Goal: Task Accomplishment & Management: Manage account settings

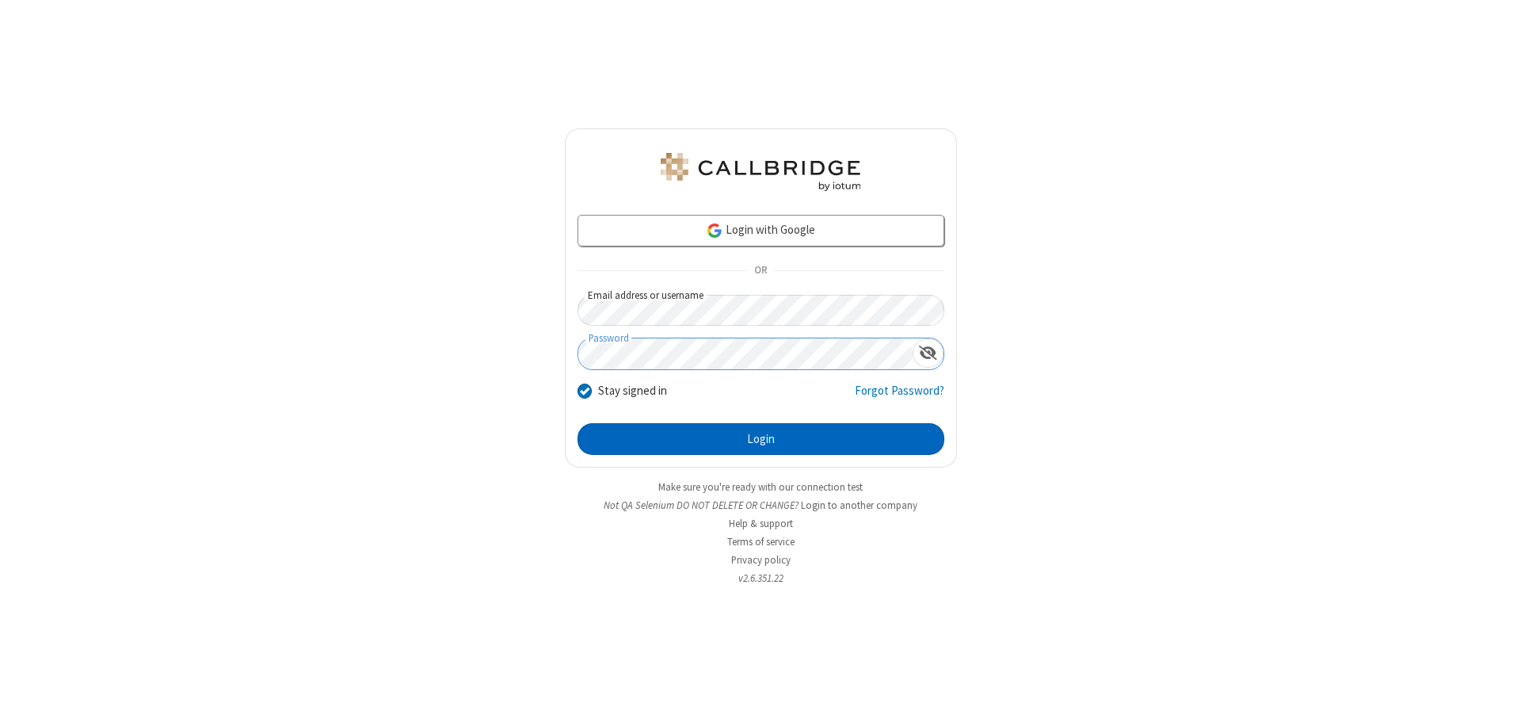
click at [761, 439] on button "Login" at bounding box center [761, 439] width 367 height 32
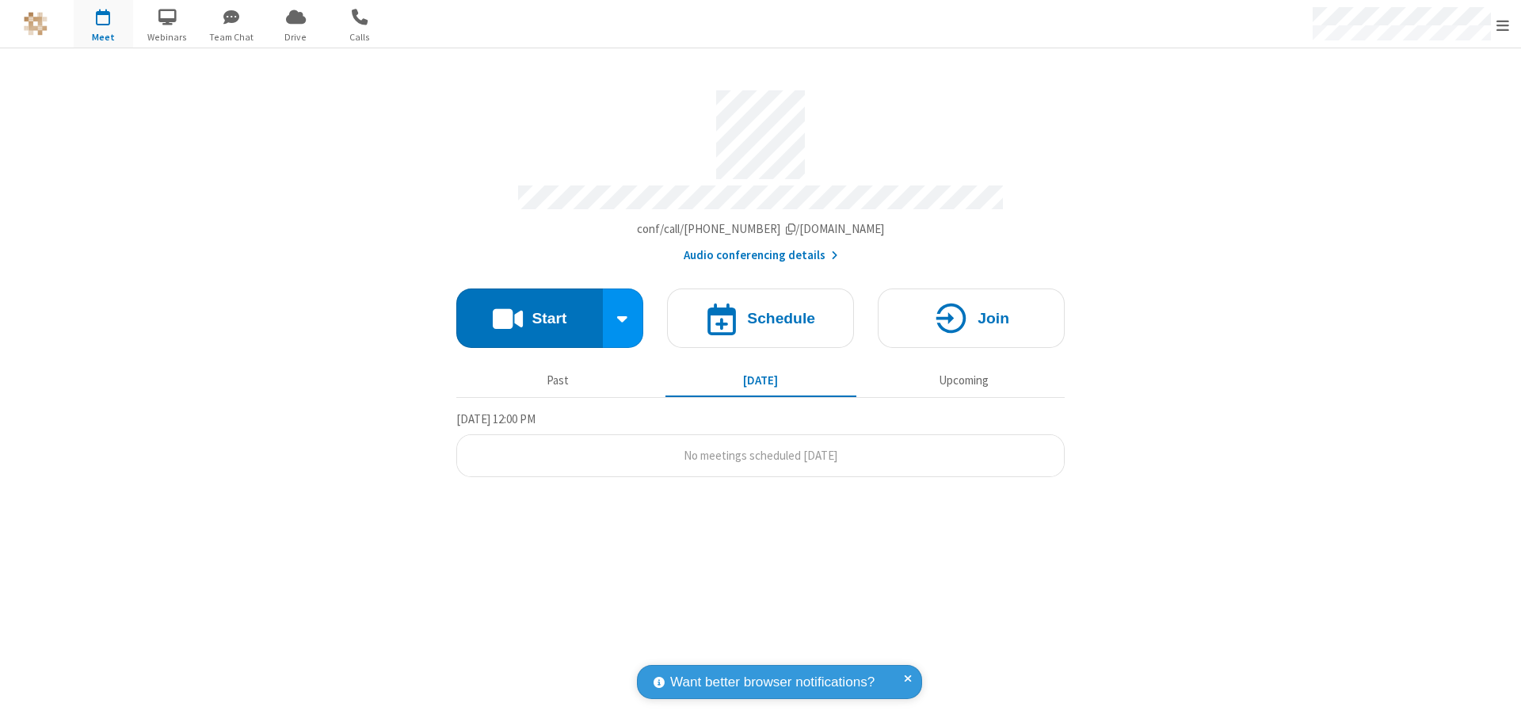
click at [1503, 25] on span "Open menu" at bounding box center [1503, 25] width 13 height 16
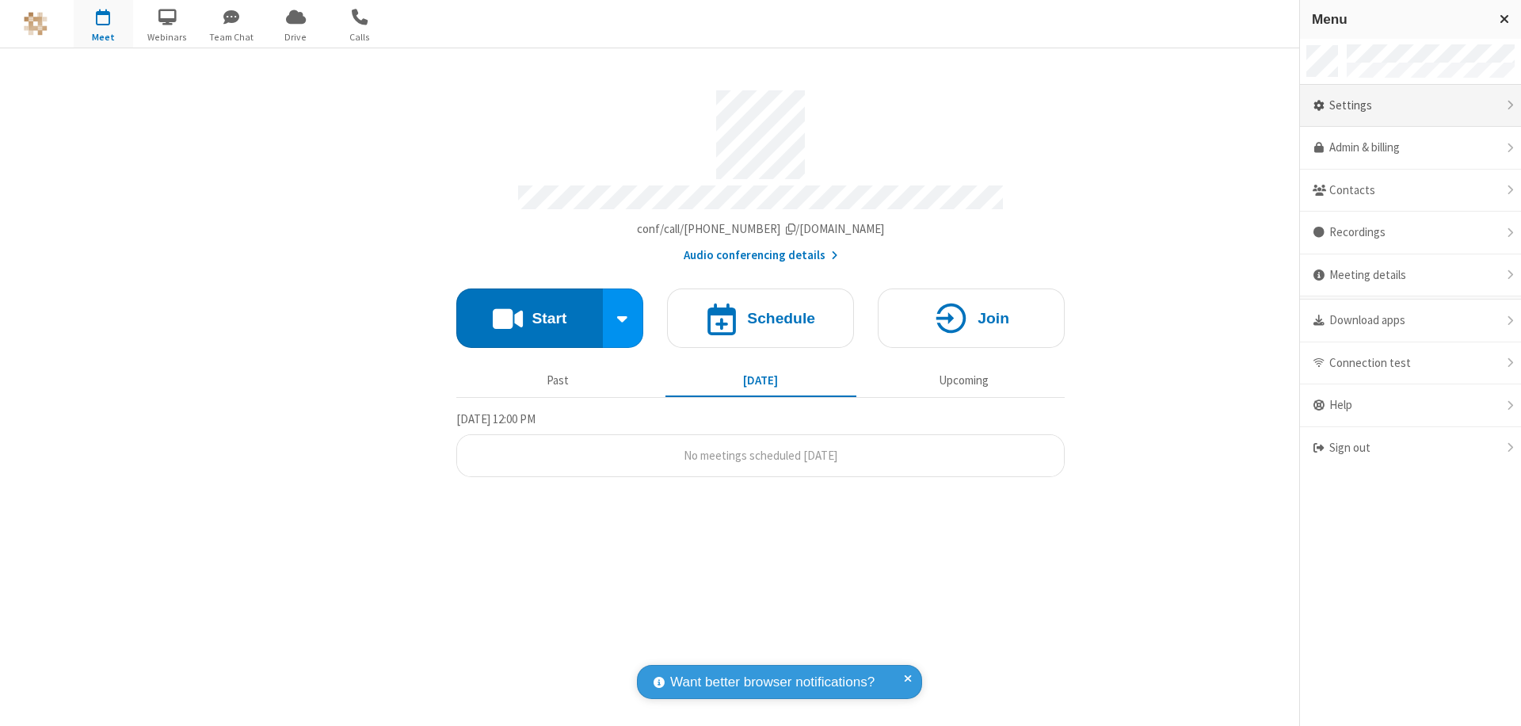
click at [1411, 105] on div "Settings" at bounding box center [1410, 106] width 221 height 43
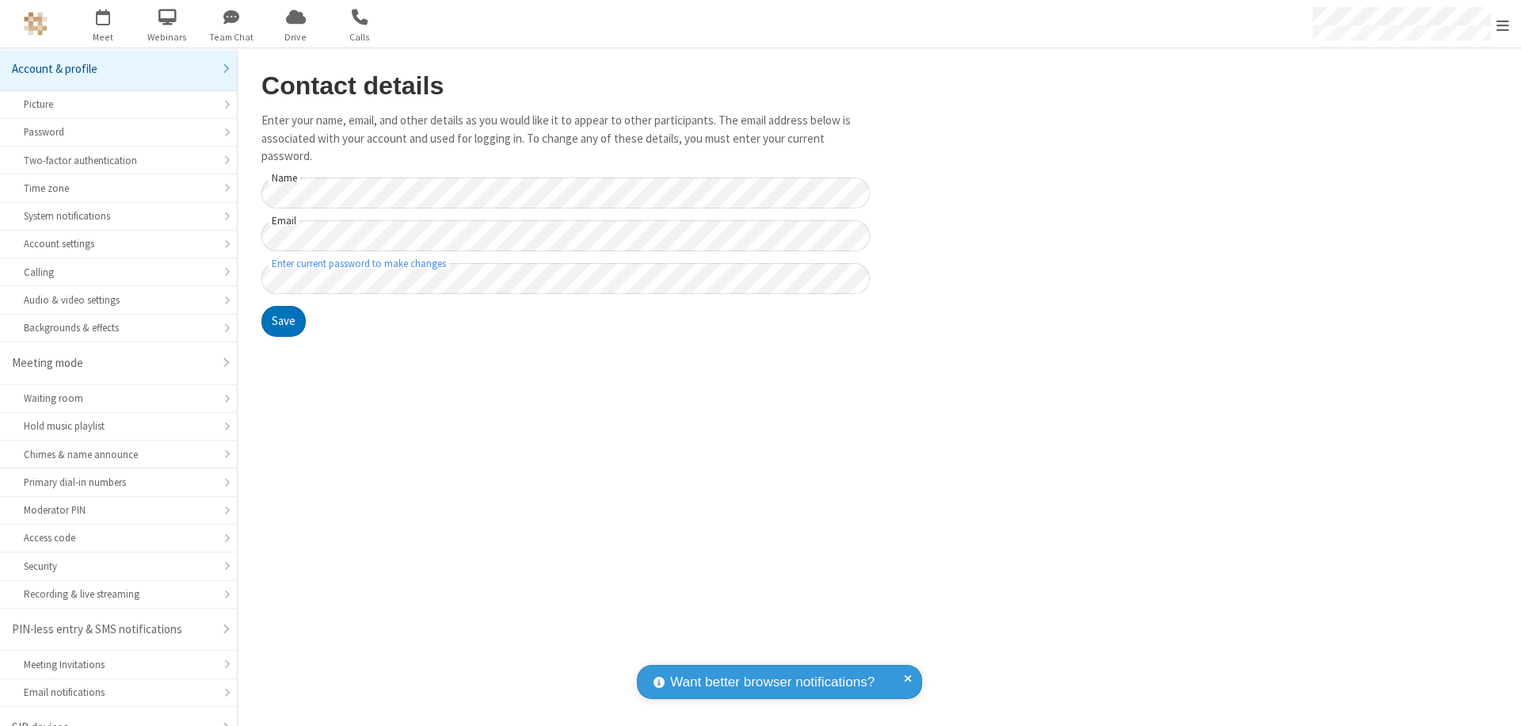
scroll to position [22, 0]
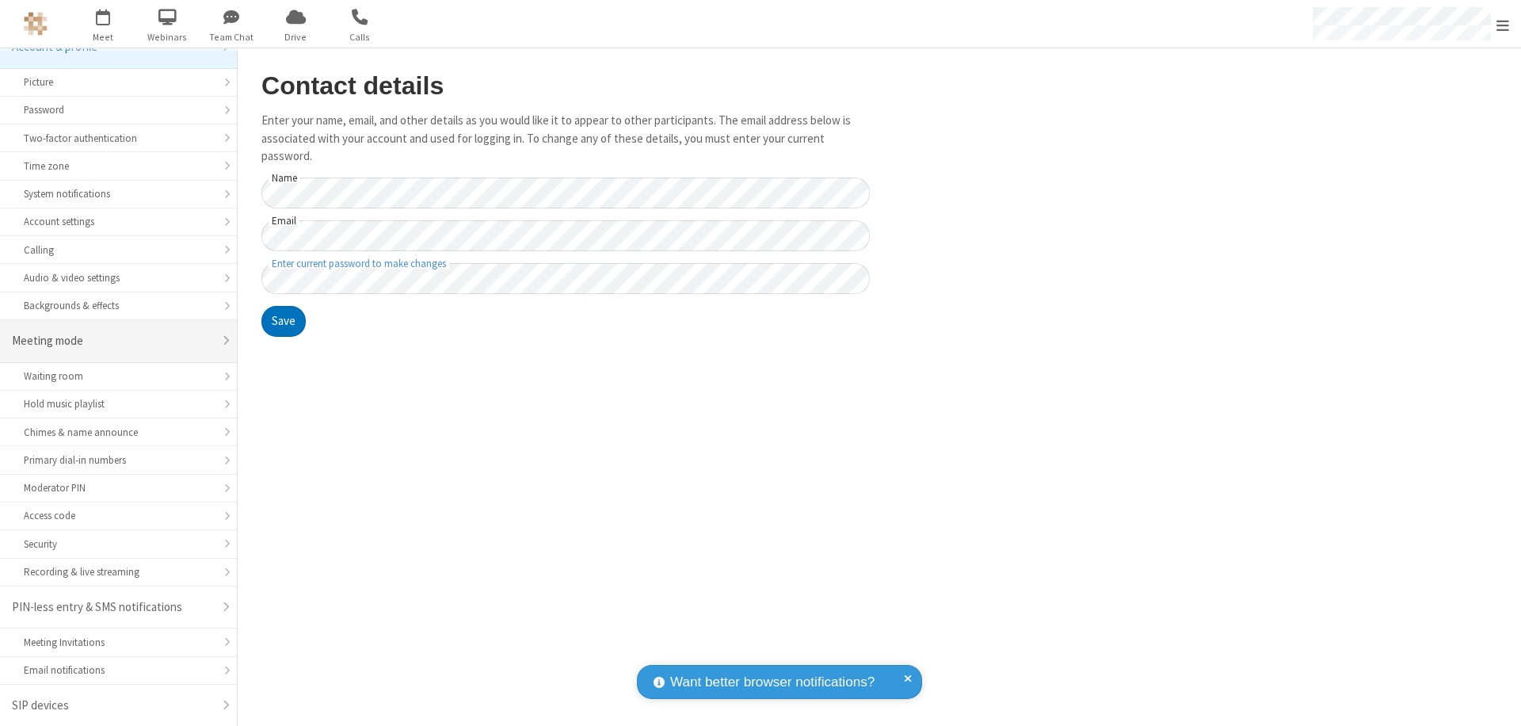
click at [113, 341] on div "Meeting mode" at bounding box center [112, 341] width 201 height 18
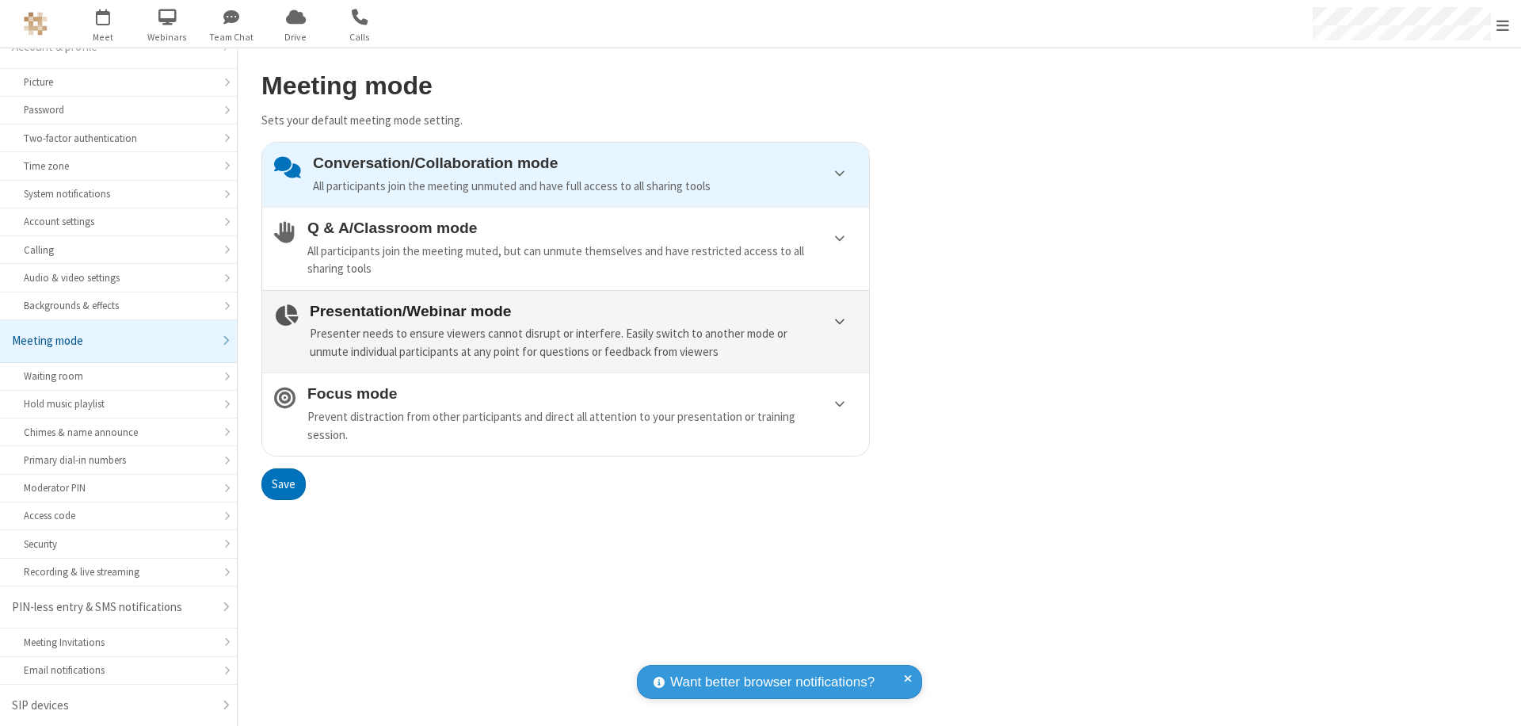
click at [566, 331] on div "Presenter needs to ensure viewers cannot disrupt or interfere. Easily switch to…" at bounding box center [584, 343] width 548 height 36
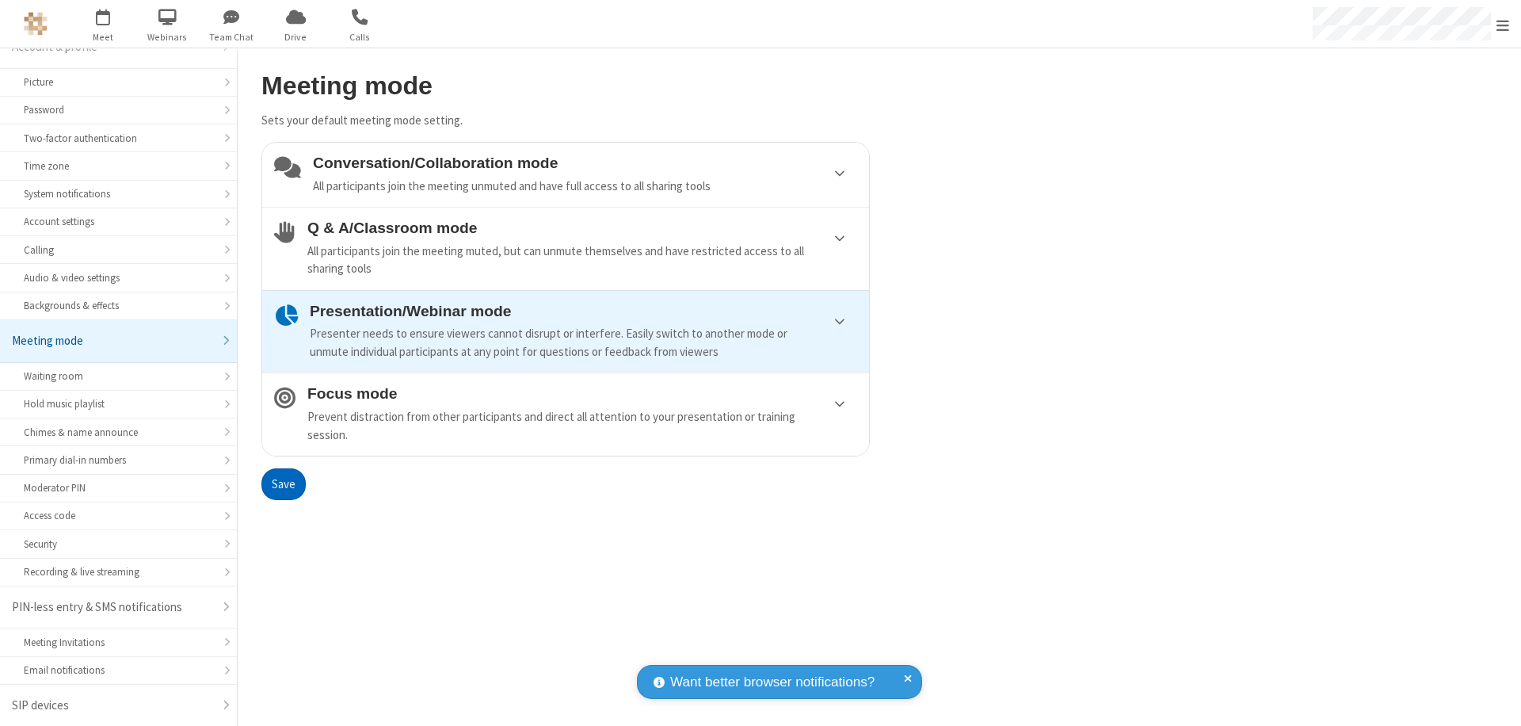
click at [283, 483] on button "Save" at bounding box center [284, 484] width 44 height 32
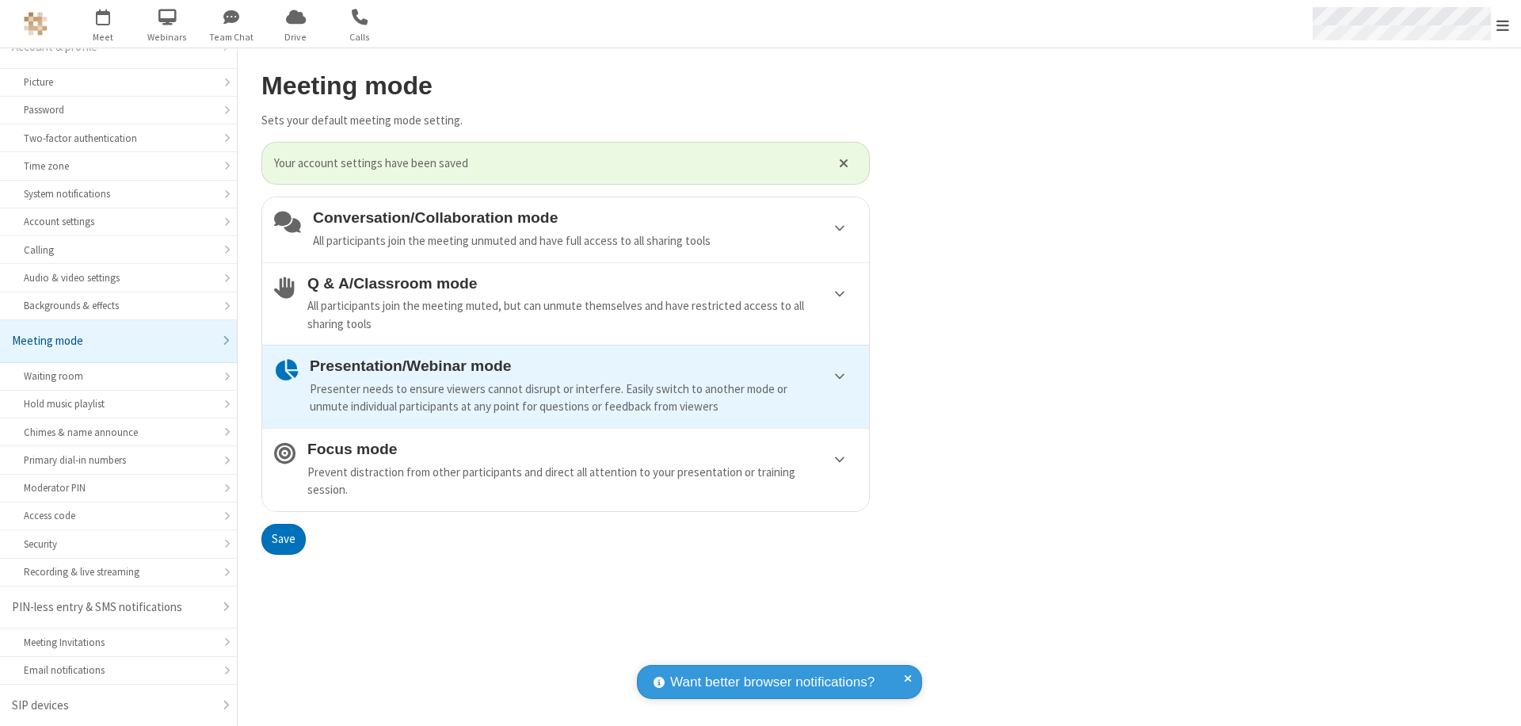
click at [1503, 24] on span "Open menu" at bounding box center [1503, 25] width 13 height 16
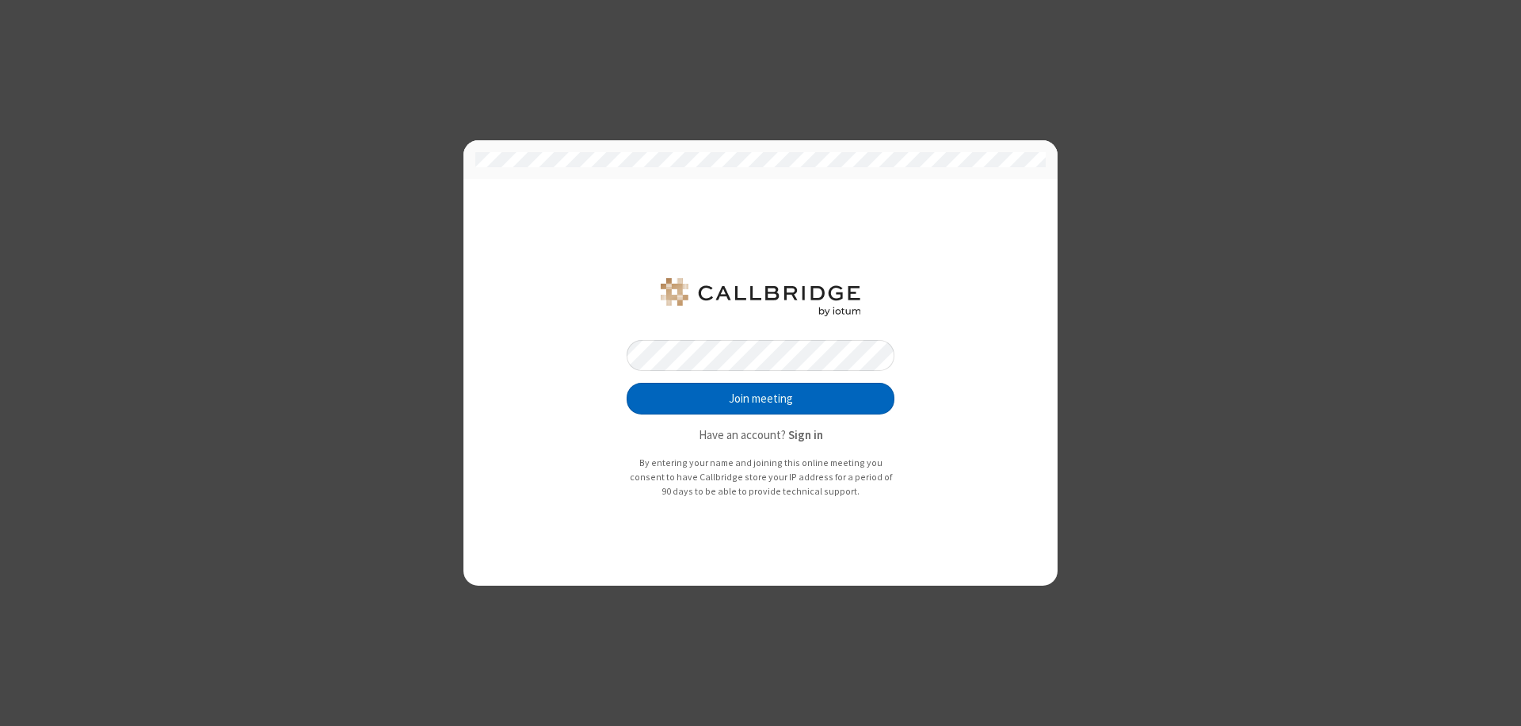
click at [761, 399] on button "Join meeting" at bounding box center [761, 399] width 268 height 32
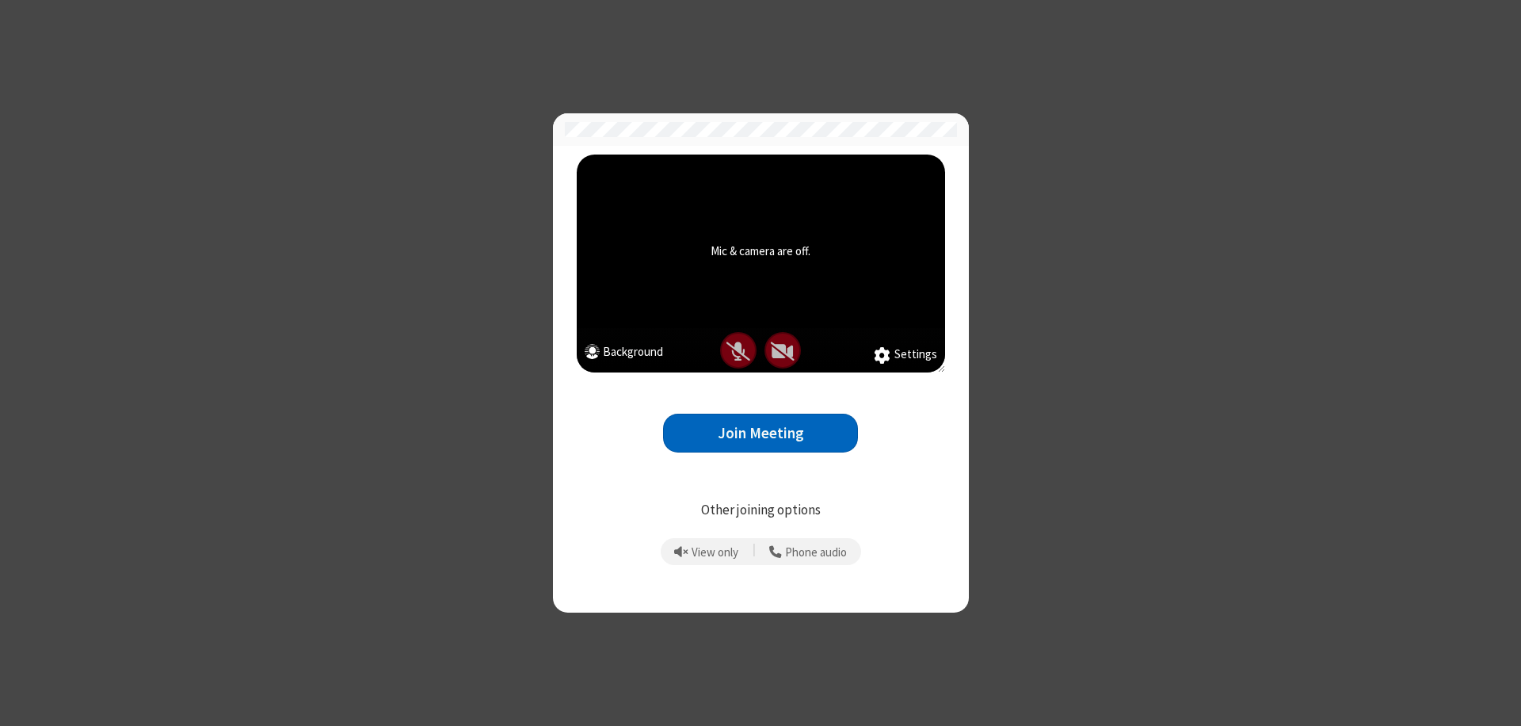
click at [761, 433] on button "Join Meeting" at bounding box center [760, 433] width 195 height 39
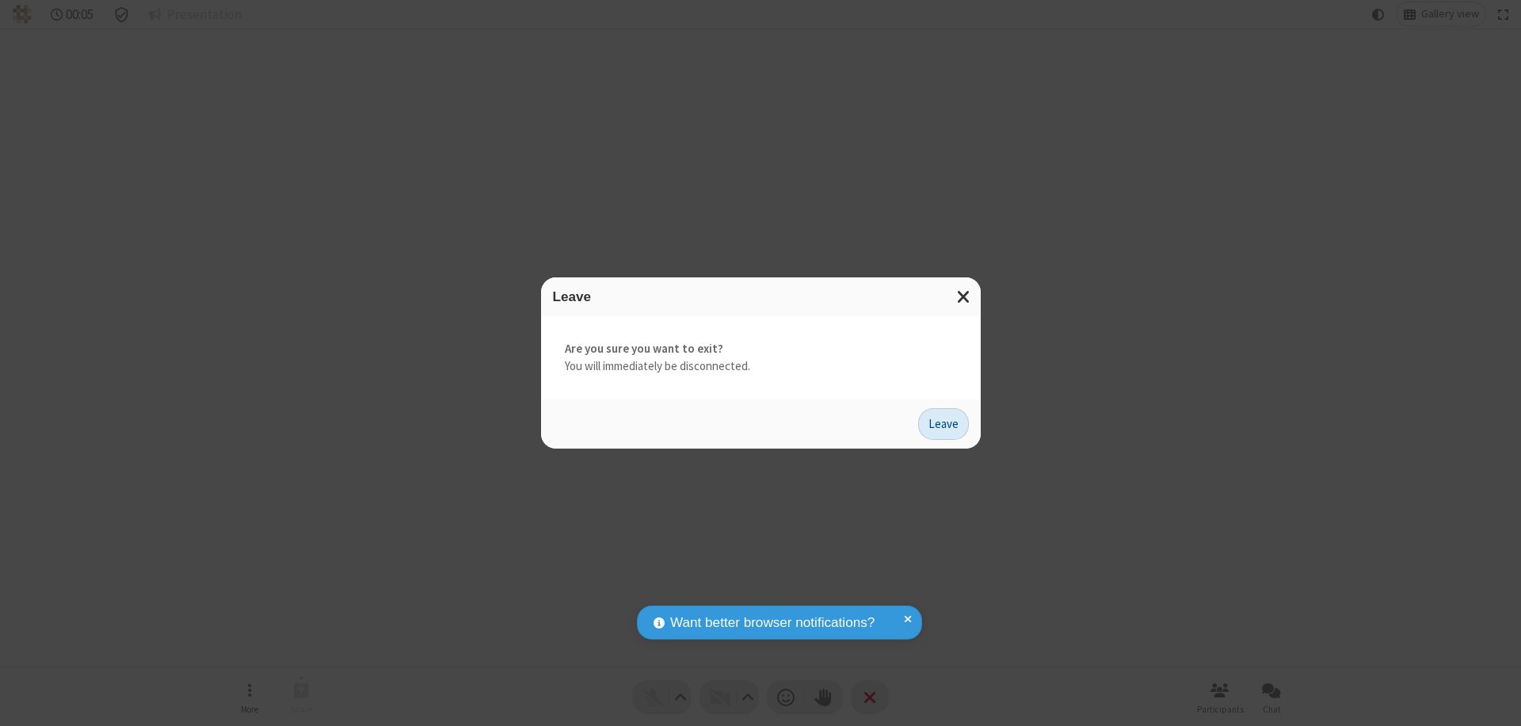
click at [944, 423] on button "Leave" at bounding box center [943, 424] width 51 height 32
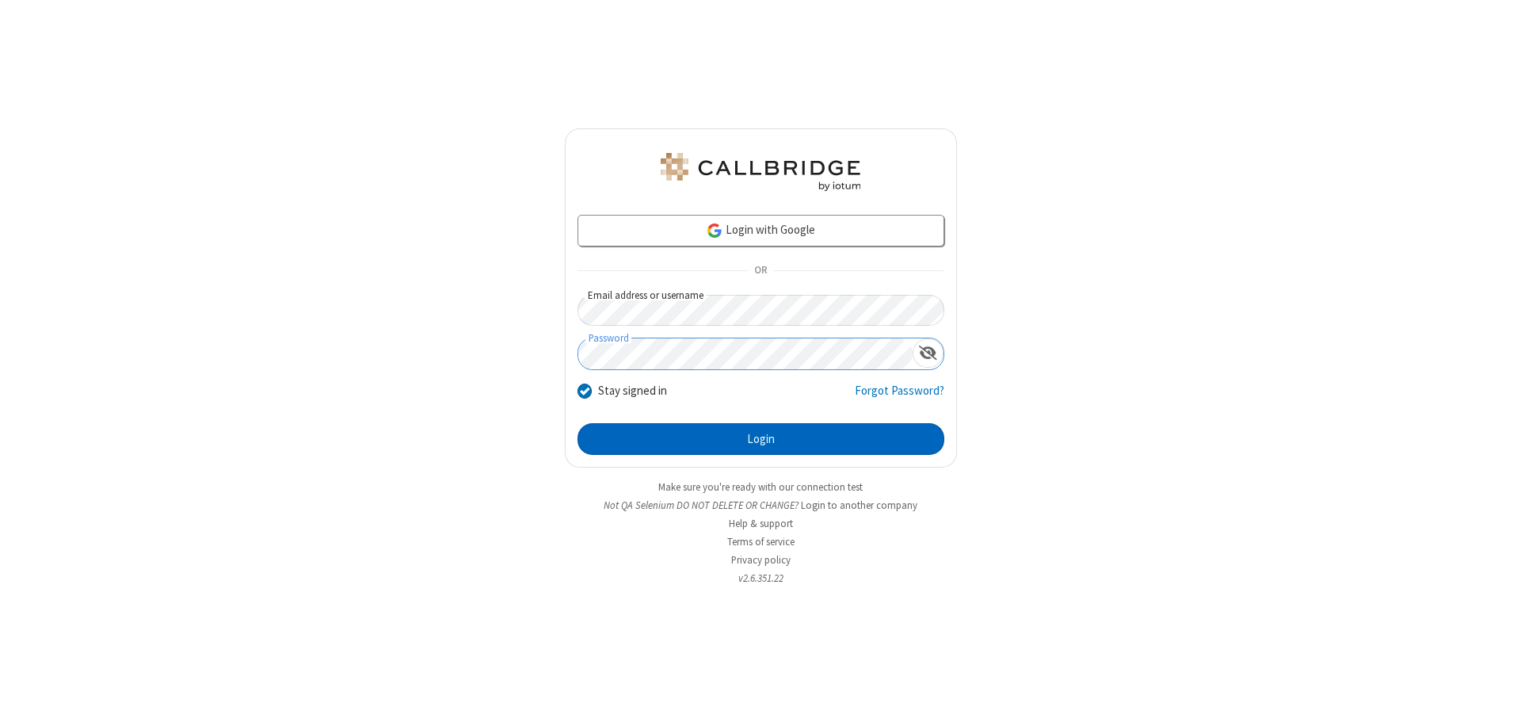
click at [761, 439] on button "Login" at bounding box center [761, 439] width 367 height 32
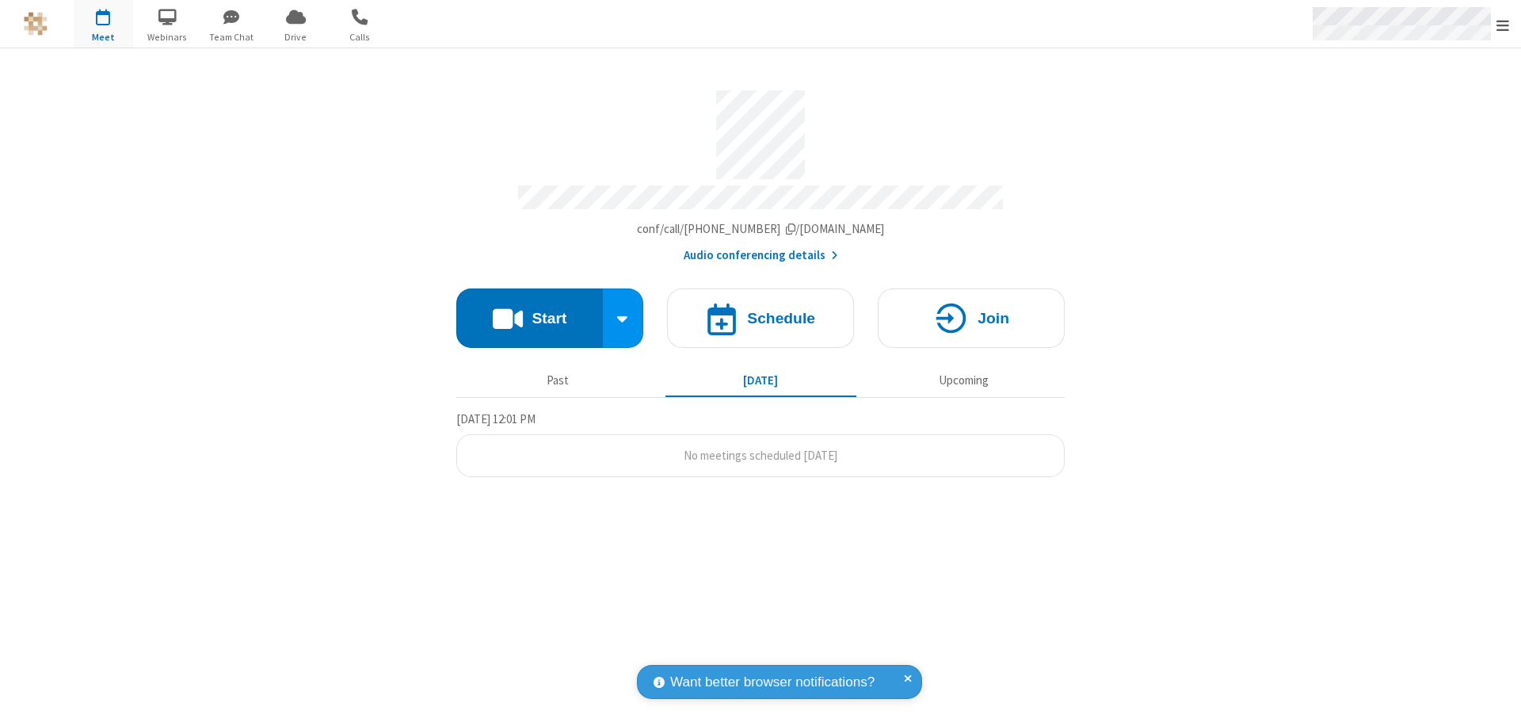
click at [1503, 25] on span "Open menu" at bounding box center [1503, 25] width 13 height 16
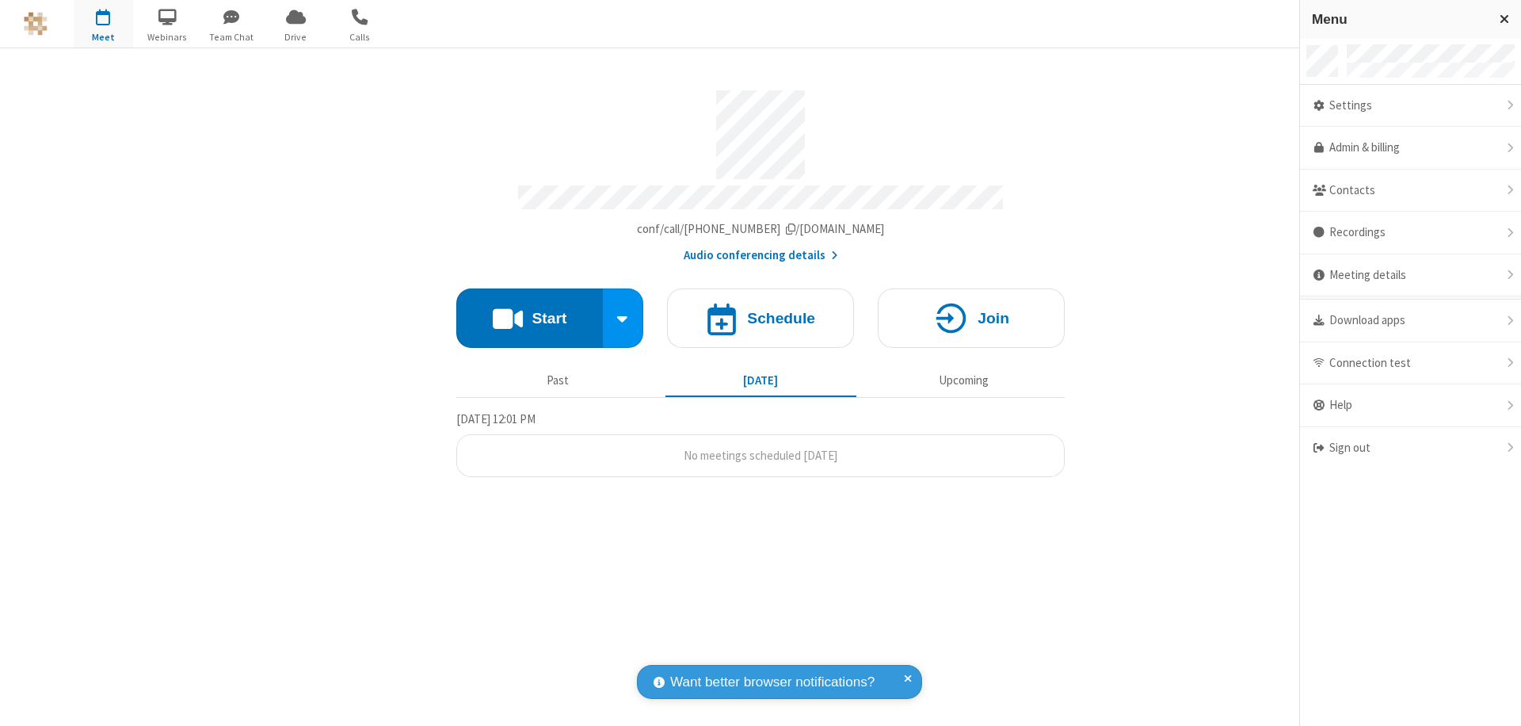
click at [1411, 105] on div "Settings" at bounding box center [1410, 106] width 221 height 43
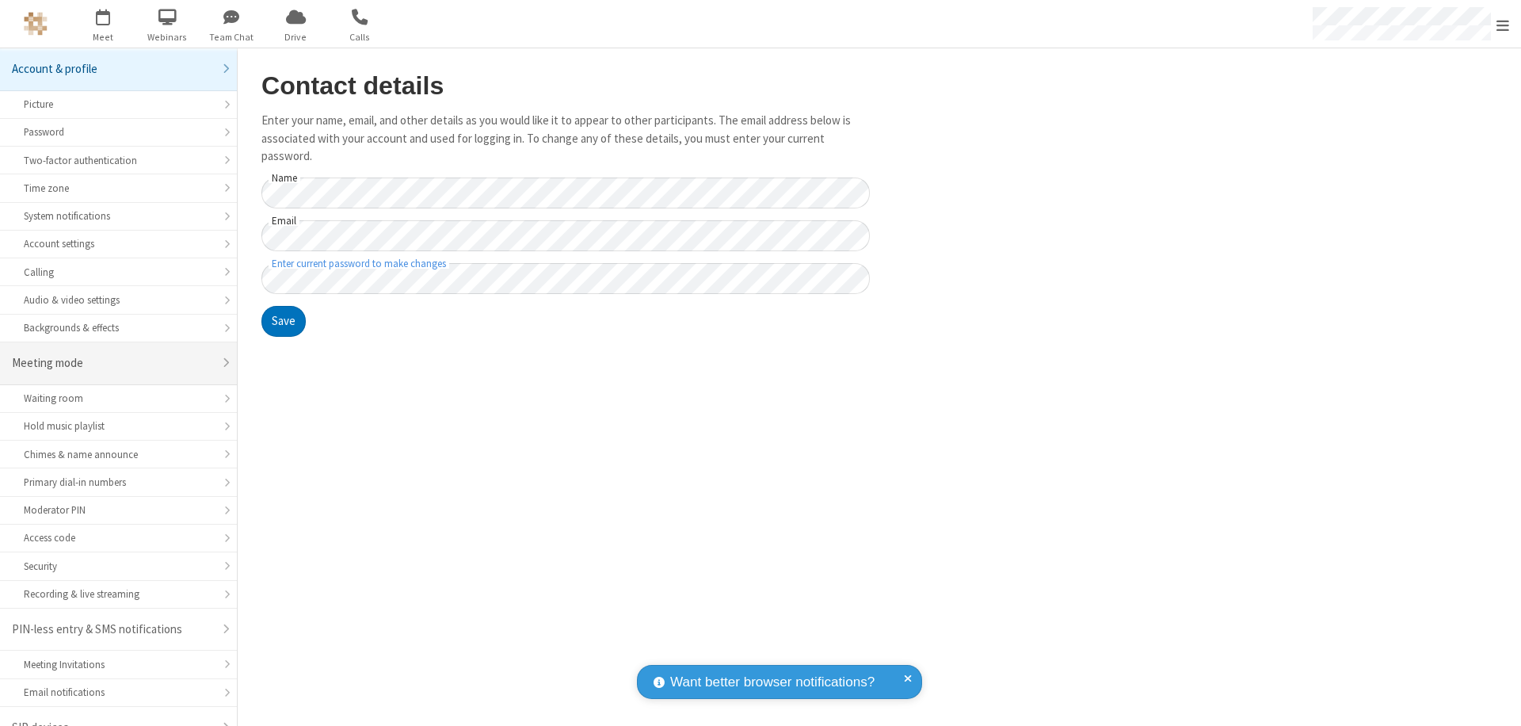
click at [113, 354] on div "Meeting mode" at bounding box center [112, 363] width 201 height 18
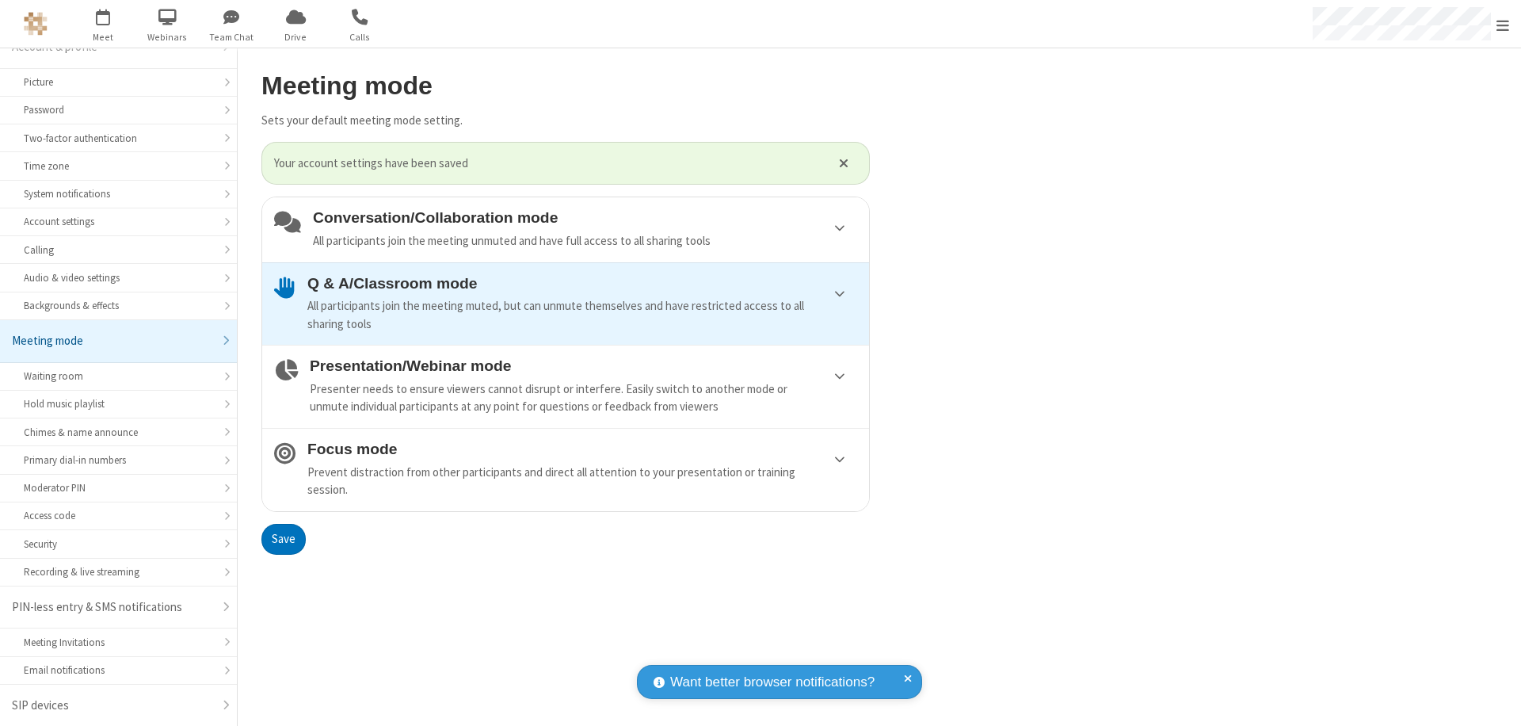
click at [566, 229] on div "Conversation/Collaboration mode All participants join the meeting unmuted and h…" at bounding box center [585, 229] width 544 height 40
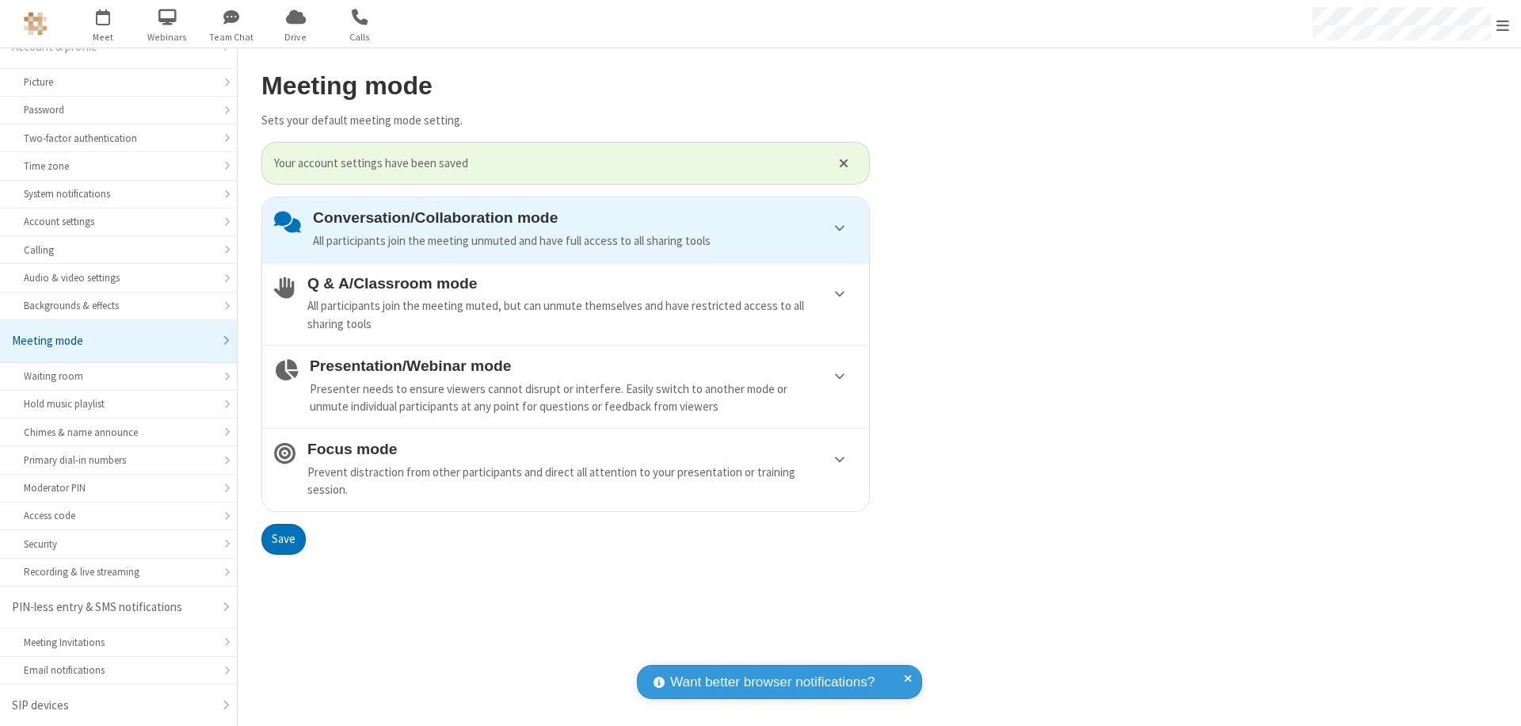
click at [283, 539] on button "Save" at bounding box center [284, 540] width 44 height 32
click at [1503, 24] on span "Open menu" at bounding box center [1503, 25] width 13 height 16
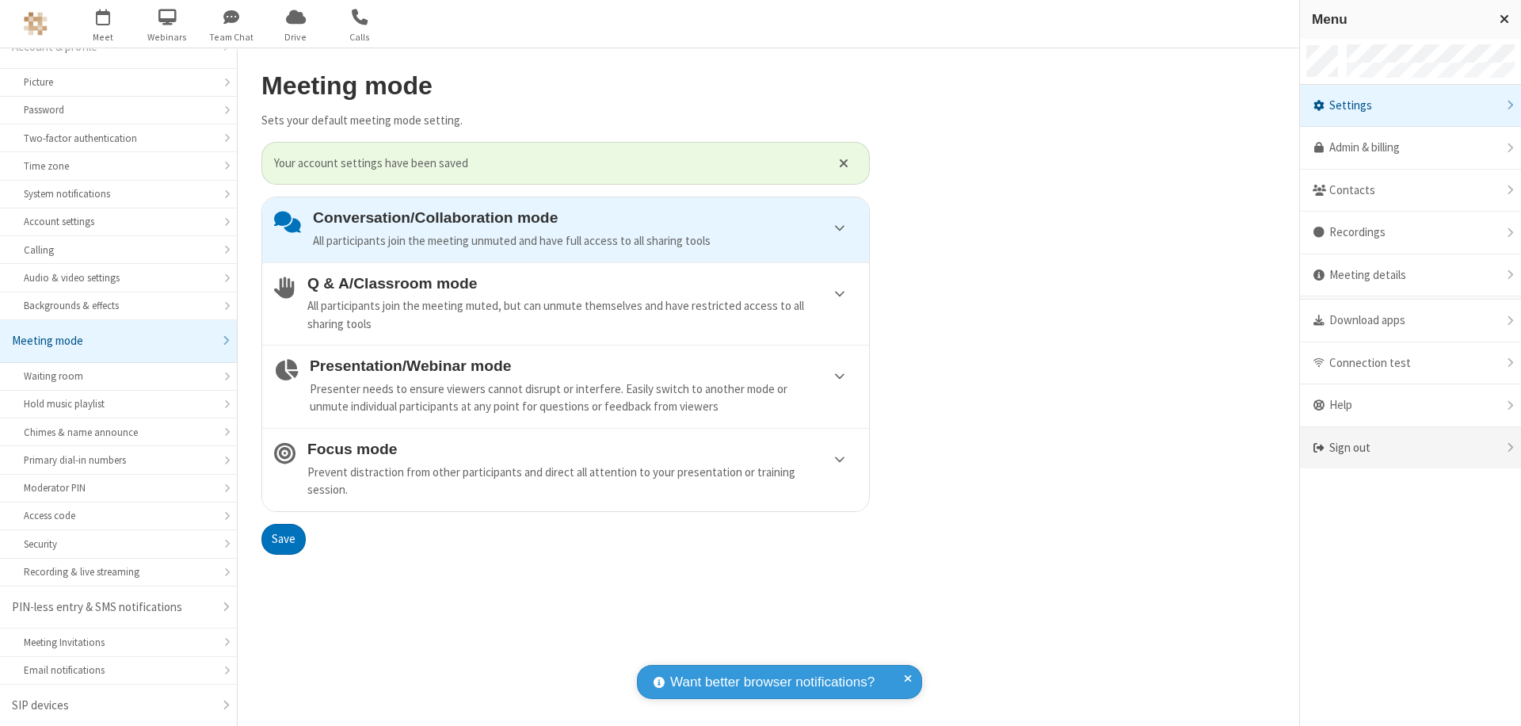
click at [1411, 448] on div "Sign out" at bounding box center [1410, 448] width 221 height 42
